Goal: Task Accomplishment & Management: Manage account settings

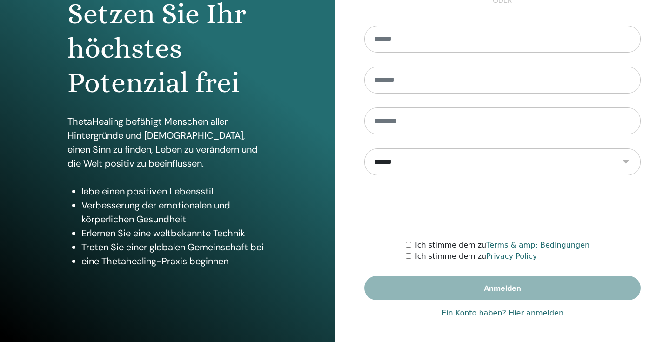
scroll to position [105, 0]
click at [460, 313] on link "Ein Konto haben? Hier anmelden" at bounding box center [502, 312] width 122 height 11
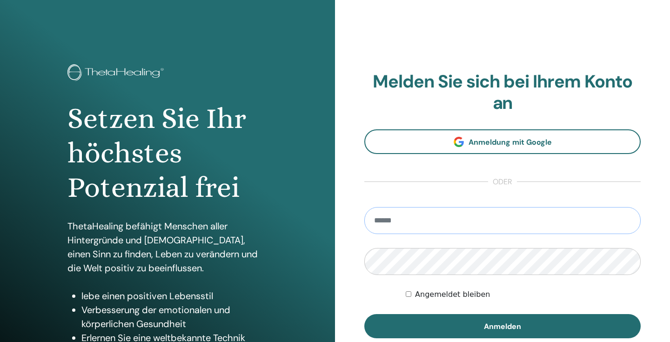
click at [434, 225] on input "email" at bounding box center [502, 220] width 276 height 27
type input "**********"
click at [502, 326] on button "Anmelden" at bounding box center [502, 326] width 276 height 24
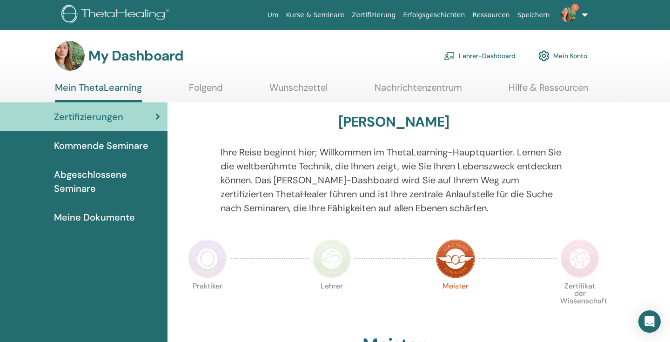
click at [474, 53] on link "Lehrer-Dashboard" at bounding box center [480, 56] width 72 height 20
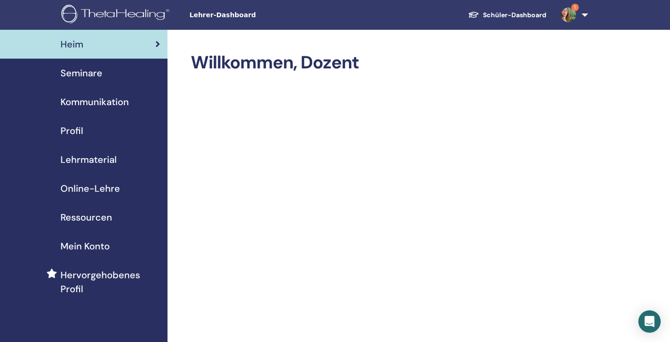
click at [90, 78] on span "Seminare" at bounding box center [81, 73] width 42 height 14
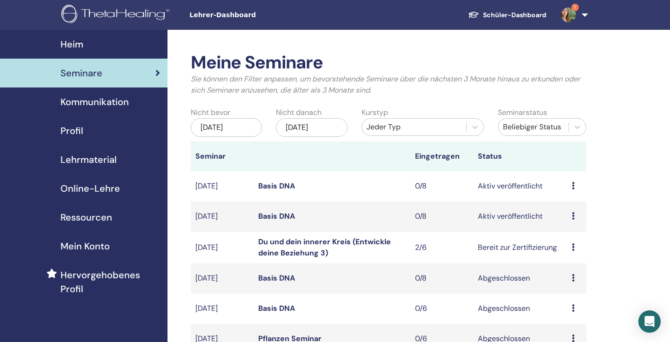
click at [274, 185] on link "Basis DNA" at bounding box center [276, 186] width 37 height 10
click at [263, 213] on link "Basis DNA" at bounding box center [276, 216] width 37 height 10
click at [581, 14] on link "1" at bounding box center [572, 15] width 38 height 30
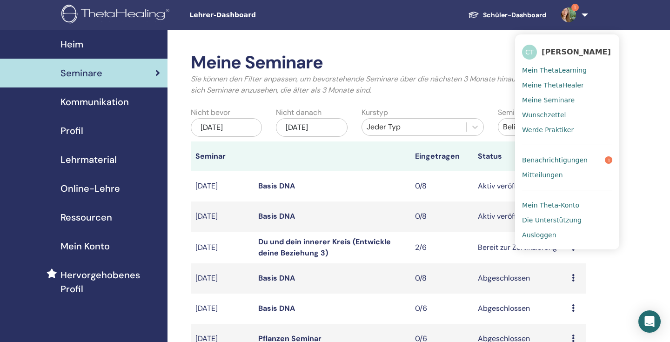
click at [538, 234] on span "Ausloggen" at bounding box center [539, 235] width 34 height 8
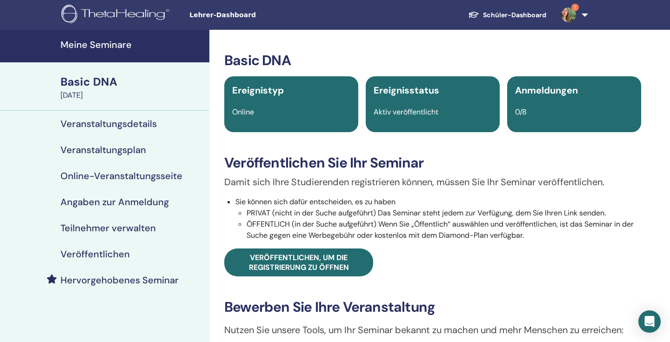
click at [132, 154] on h4 "Veranstaltungsplan" at bounding box center [103, 149] width 86 height 11
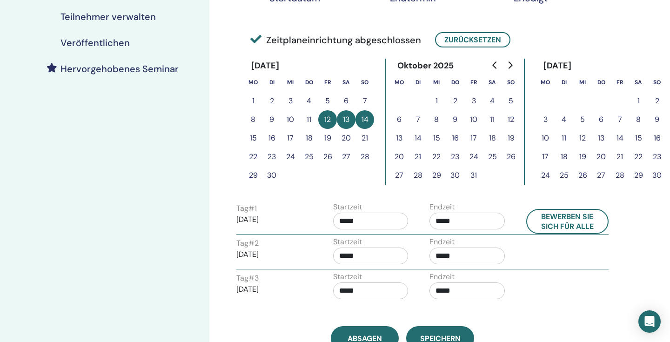
scroll to position [317, 0]
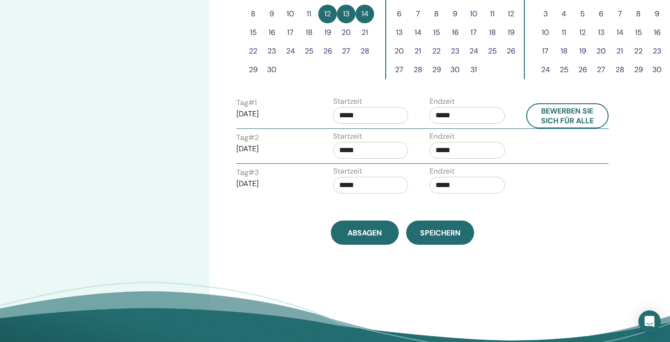
click at [372, 107] on input "*****" at bounding box center [370, 115] width 75 height 17
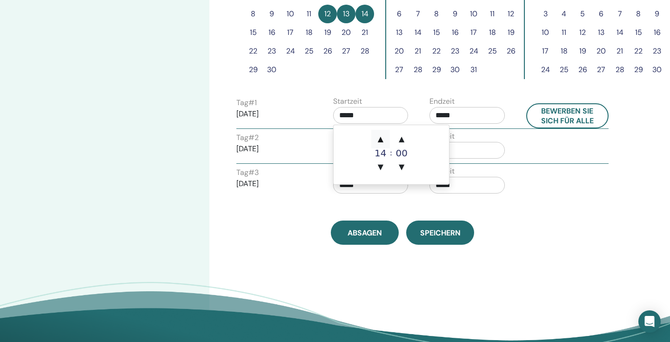
click at [384, 140] on span "▲" at bounding box center [380, 139] width 19 height 19
type input "*****"
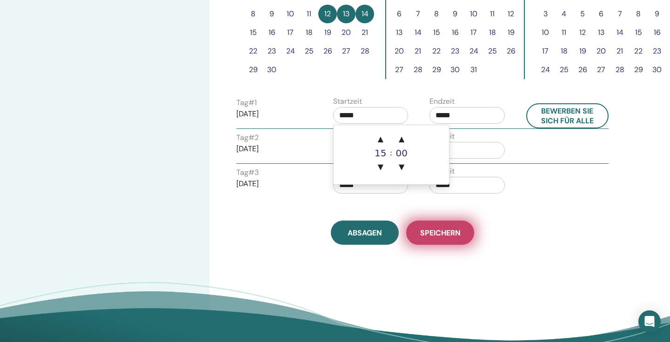
click at [446, 230] on span "Speichern" at bounding box center [440, 233] width 40 height 10
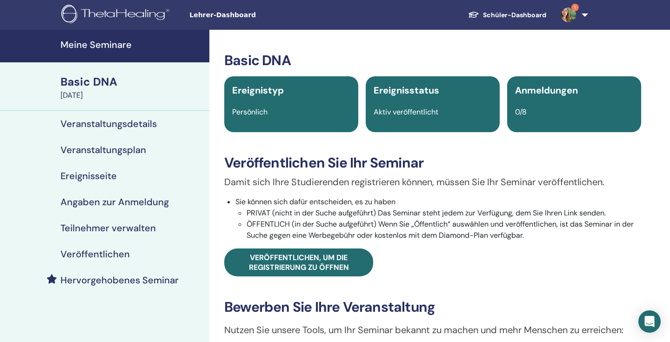
click at [100, 125] on h4 "Veranstaltungsdetails" at bounding box center [108, 123] width 96 height 11
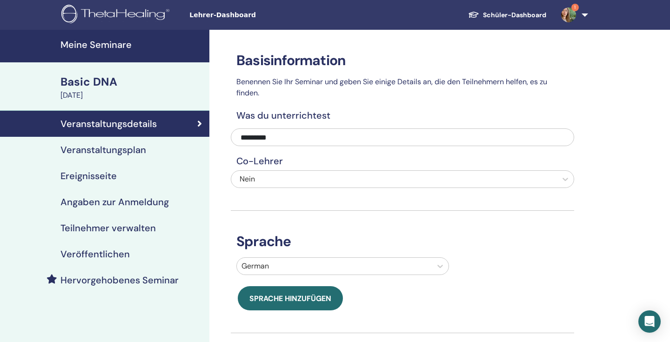
click at [155, 153] on div "Veranstaltungsplan" at bounding box center [104, 149] width 194 height 11
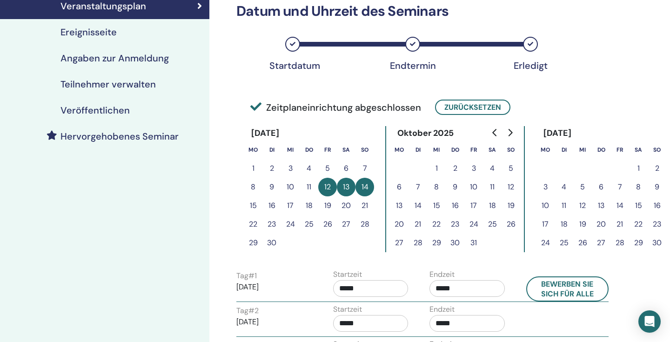
scroll to position [219, 0]
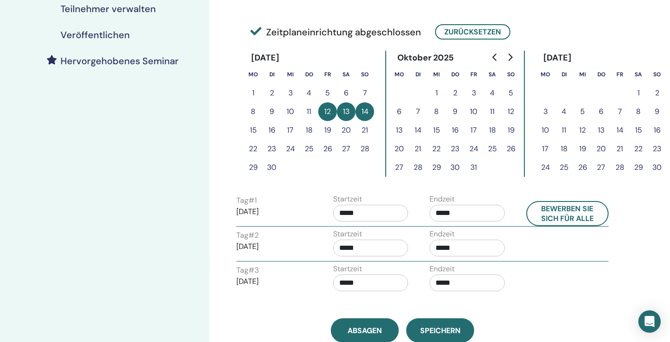
click at [367, 213] on input "*****" at bounding box center [370, 213] width 75 height 17
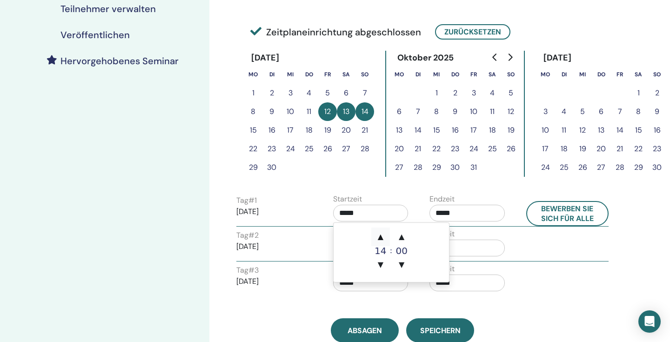
click at [378, 239] on span "▲" at bounding box center [380, 236] width 19 height 19
type input "*****"
click at [425, 328] on span "Speichern" at bounding box center [440, 331] width 40 height 10
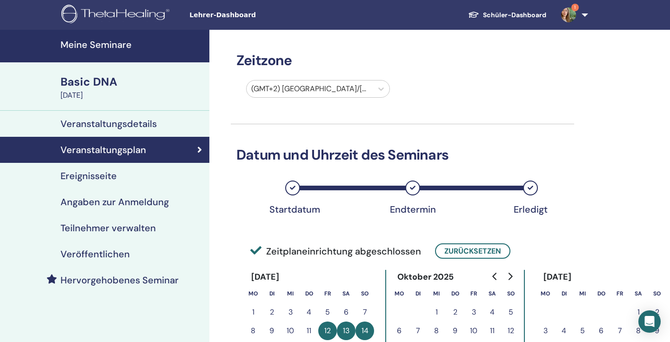
click at [133, 111] on link "Veranstaltungsdetails" at bounding box center [104, 124] width 209 height 26
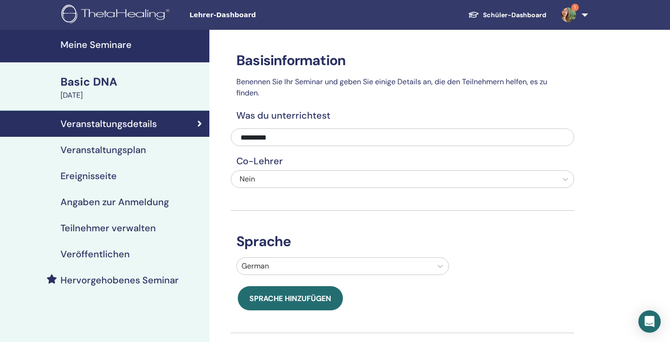
click at [149, 93] on div "[DATE]" at bounding box center [131, 95] width 143 height 11
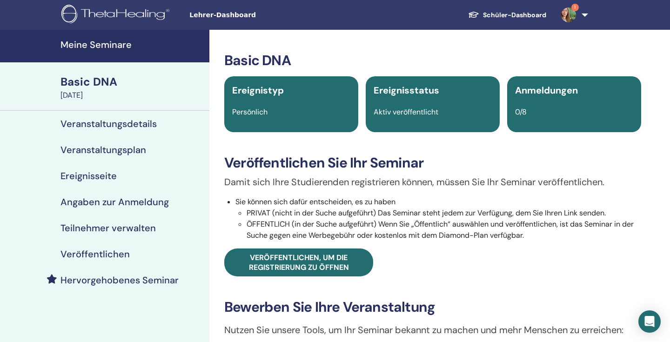
scroll to position [238, 0]
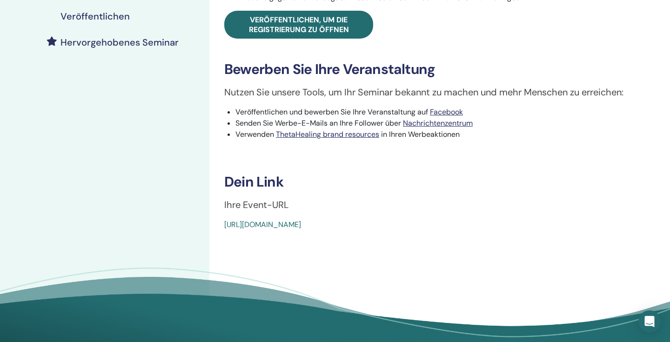
click at [278, 224] on link "https://www.thetahealing.com/seminar-373788-details.html" at bounding box center [262, 225] width 77 height 10
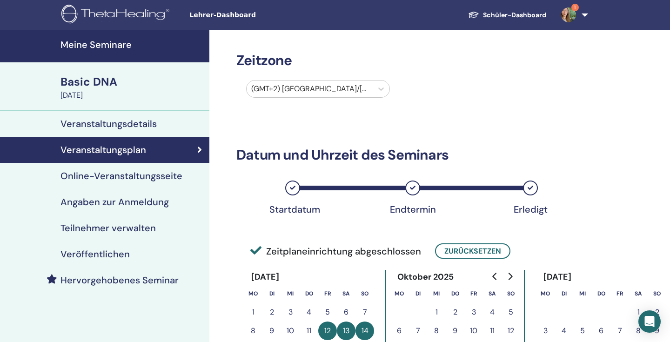
click at [114, 83] on div "Basic DNA" at bounding box center [131, 82] width 143 height 16
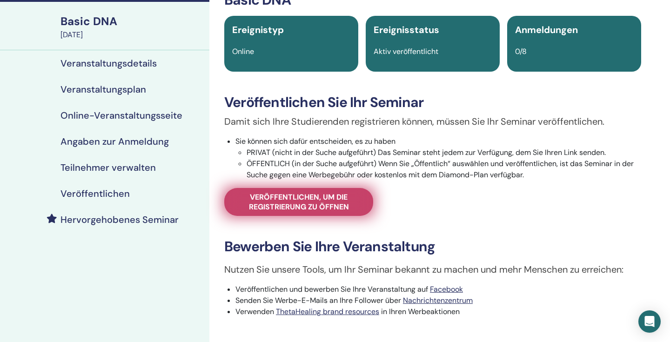
scroll to position [129, 0]
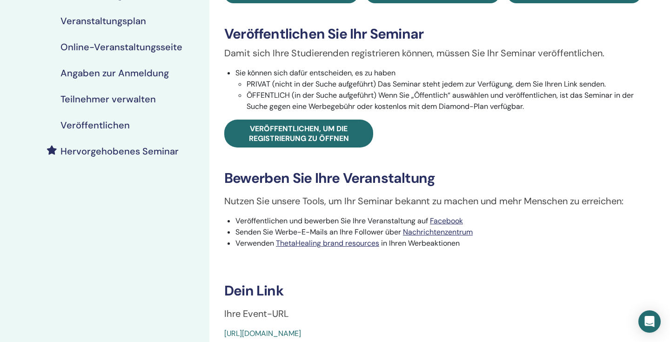
click at [276, 333] on link "[URL][DOMAIN_NAME]" at bounding box center [262, 333] width 77 height 10
